Goal: Information Seeking & Learning: Learn about a topic

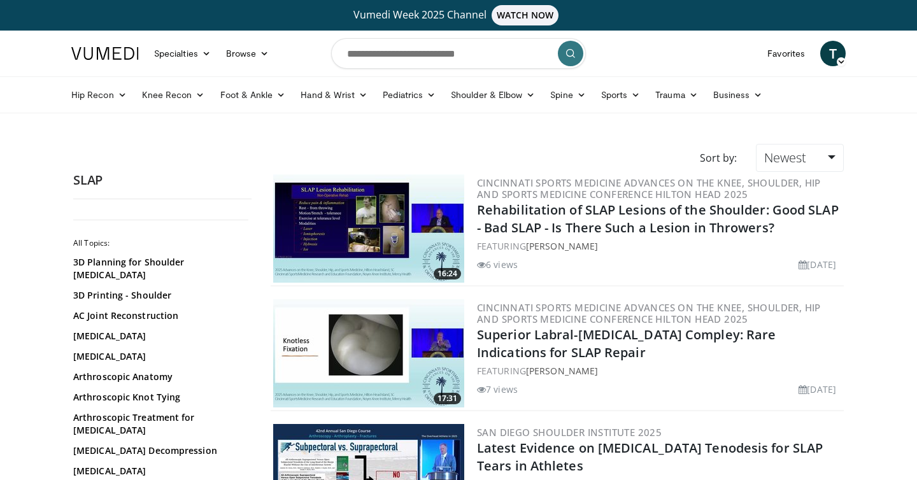
scroll to position [284, 0]
